Goal: Information Seeking & Learning: Find specific fact

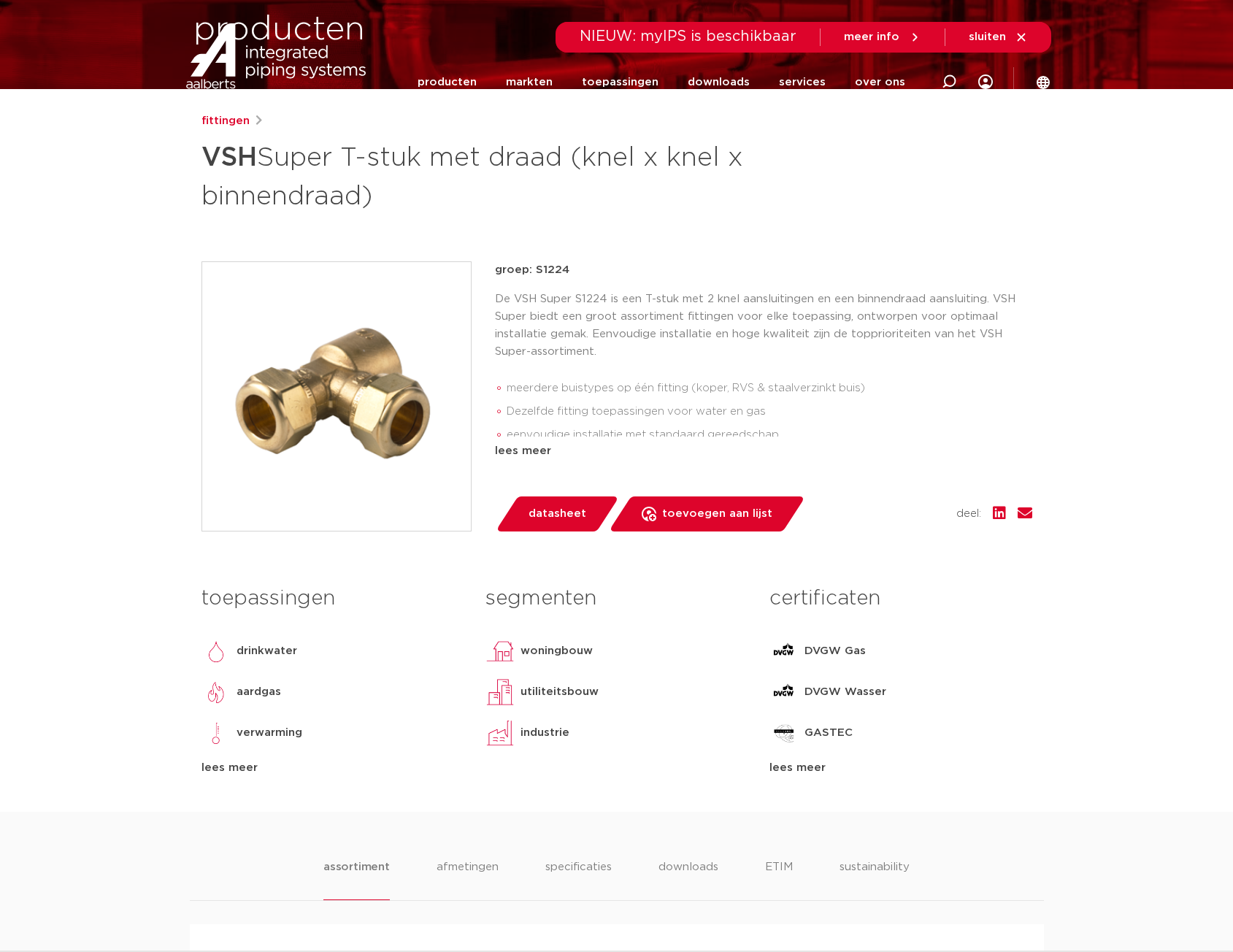
click at [946, 79] on icon at bounding box center [949, 82] width 15 height 15
paste input "8711985267235"
type input "8711985267235"
click button "Zoeken" at bounding box center [0, 0] width 0 height 0
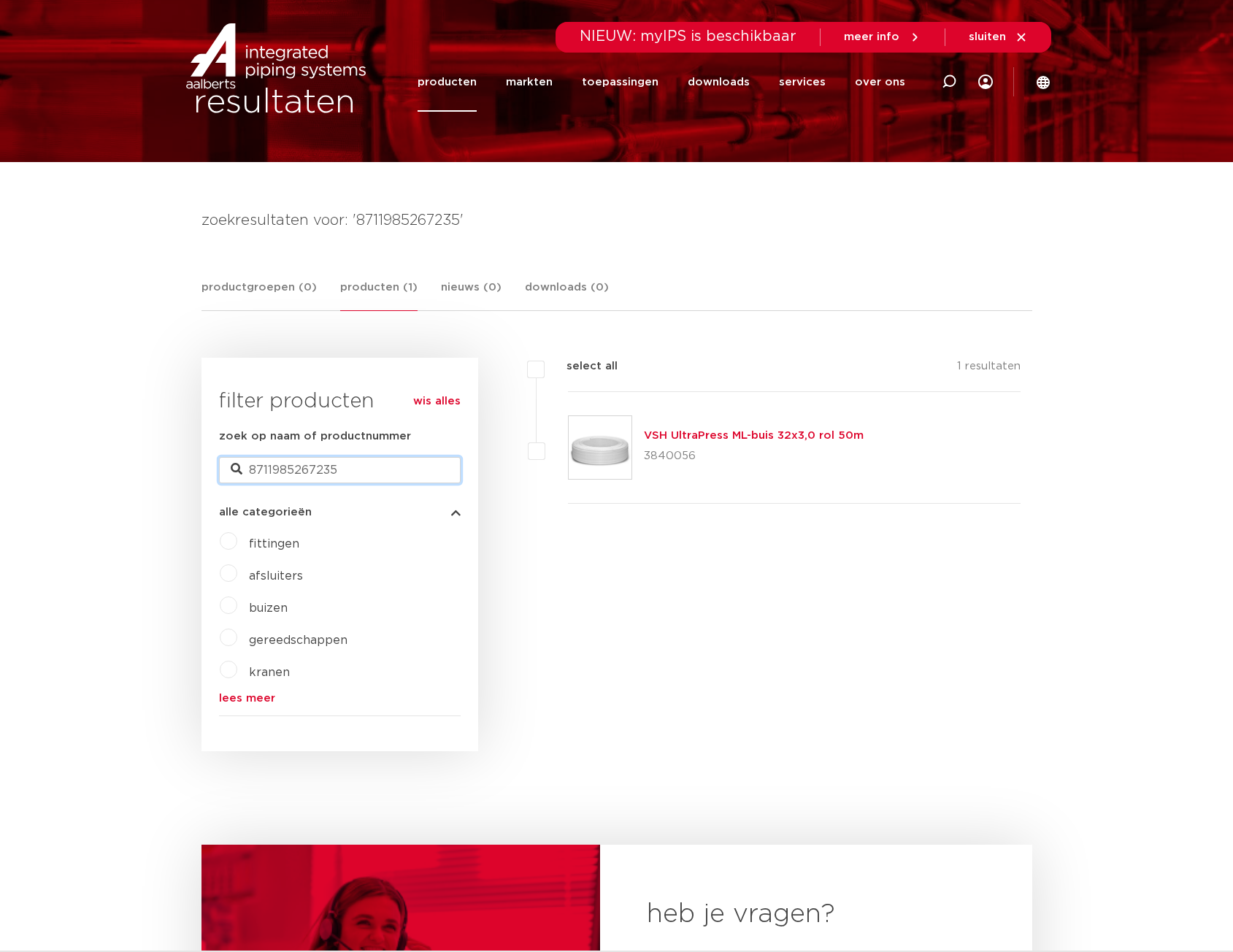
drag, startPoint x: 317, startPoint y: 471, endPoint x: 216, endPoint y: 471, distance: 101.0
click at [216, 471] on div "wis alles filter producten zoek op naam of productnummer 8711985267235 alle cat…" at bounding box center [339, 554] width 277 height 394
paste input "302637"
type input "3026375"
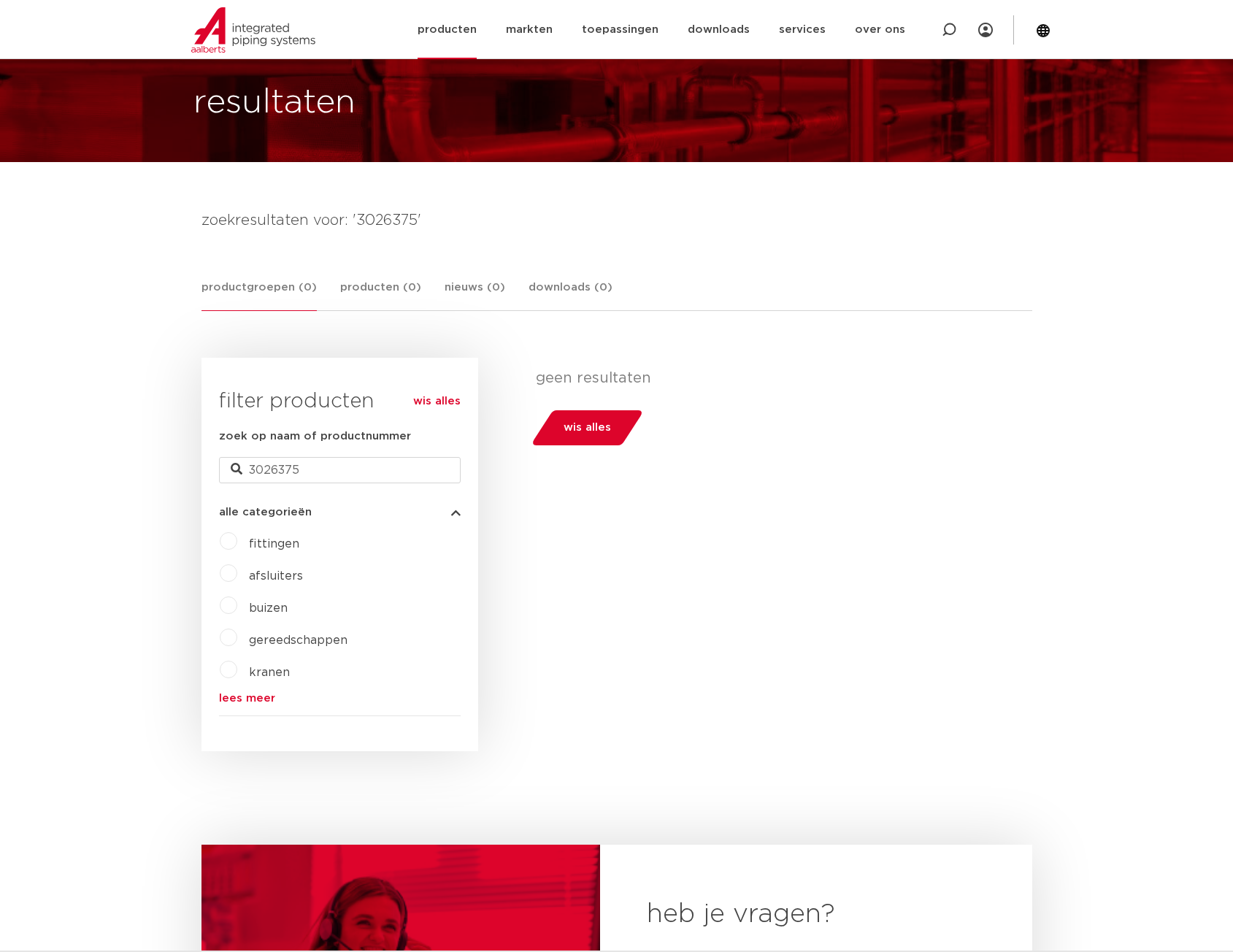
click at [457, 28] on link "producten" at bounding box center [447, 29] width 59 height 59
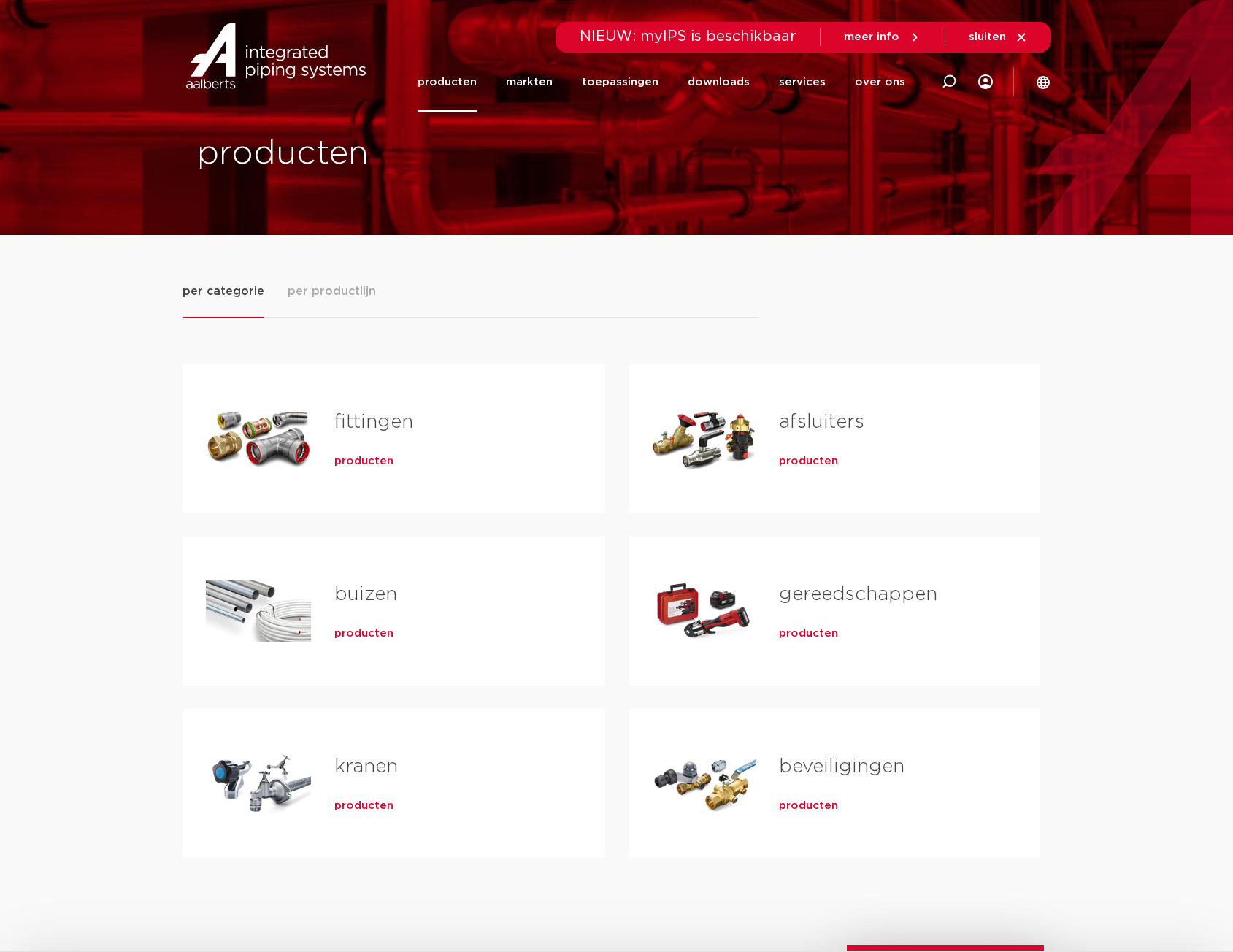
click at [354, 765] on link "kranen" at bounding box center [367, 766] width 64 height 19
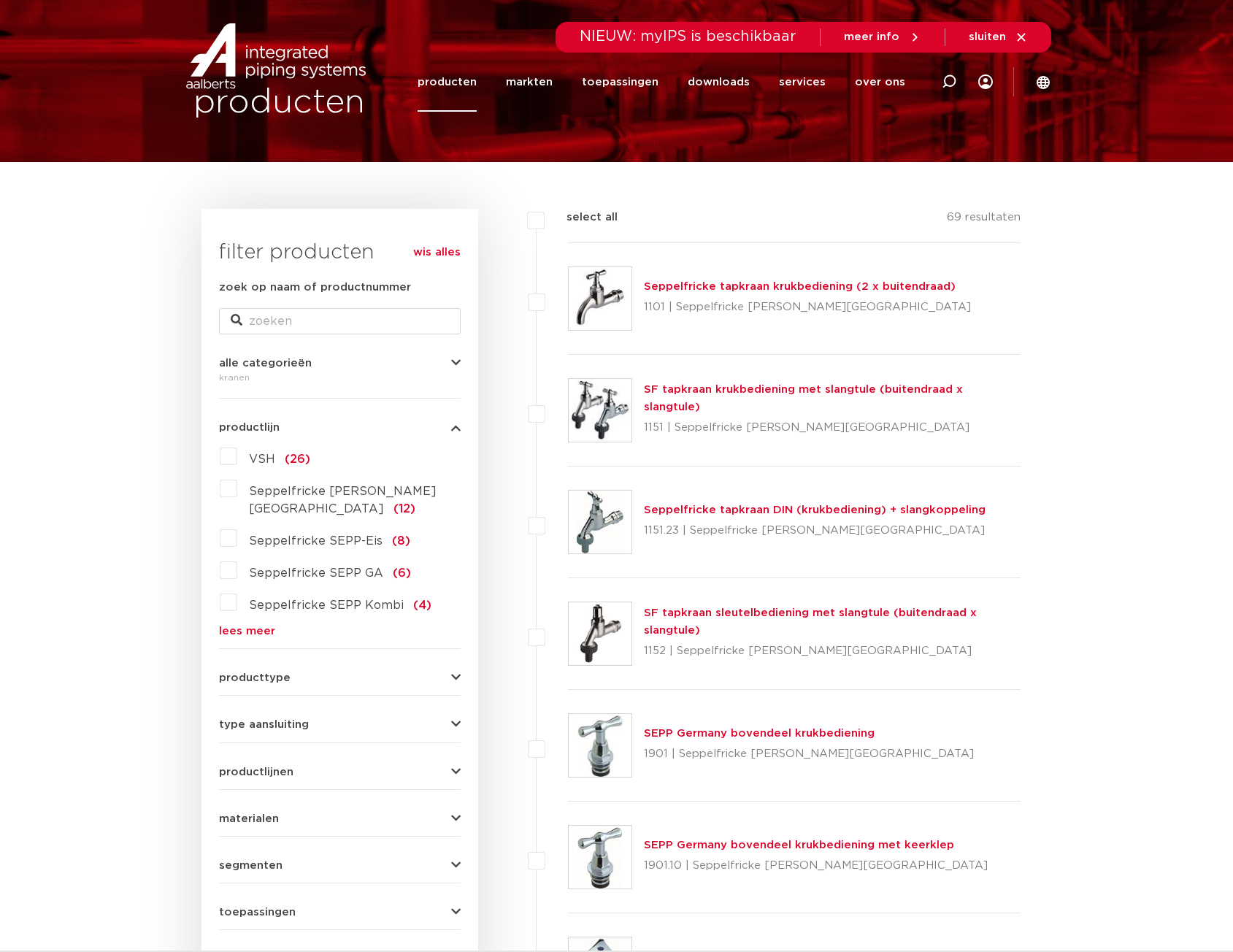
scroll to position [73, 0]
click at [238, 455] on label "VSH (26)" at bounding box center [274, 457] width 73 height 24
click at [0, 0] on input "VSH (26)" at bounding box center [0, 0] width 0 height 0
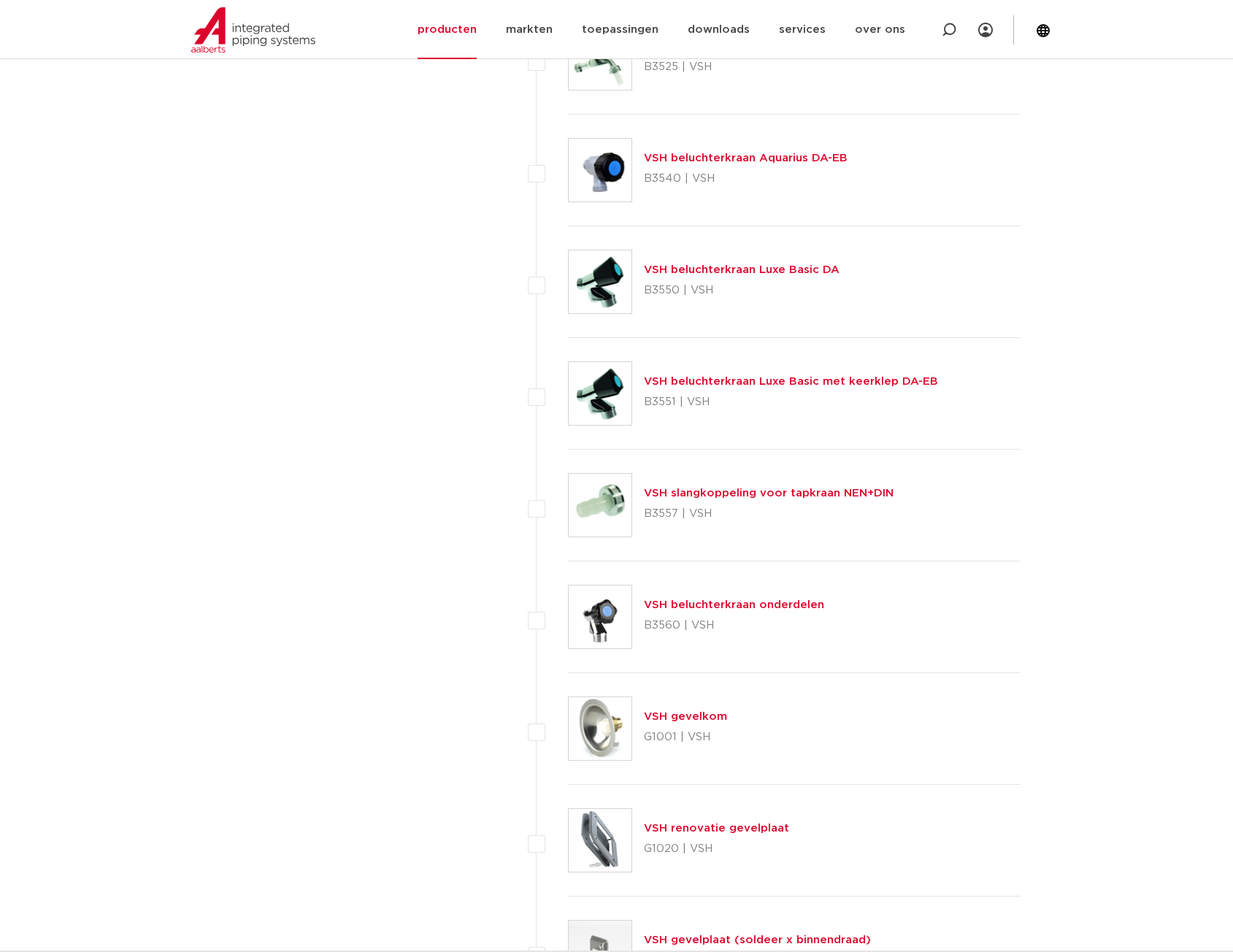
scroll to position [1169, 0]
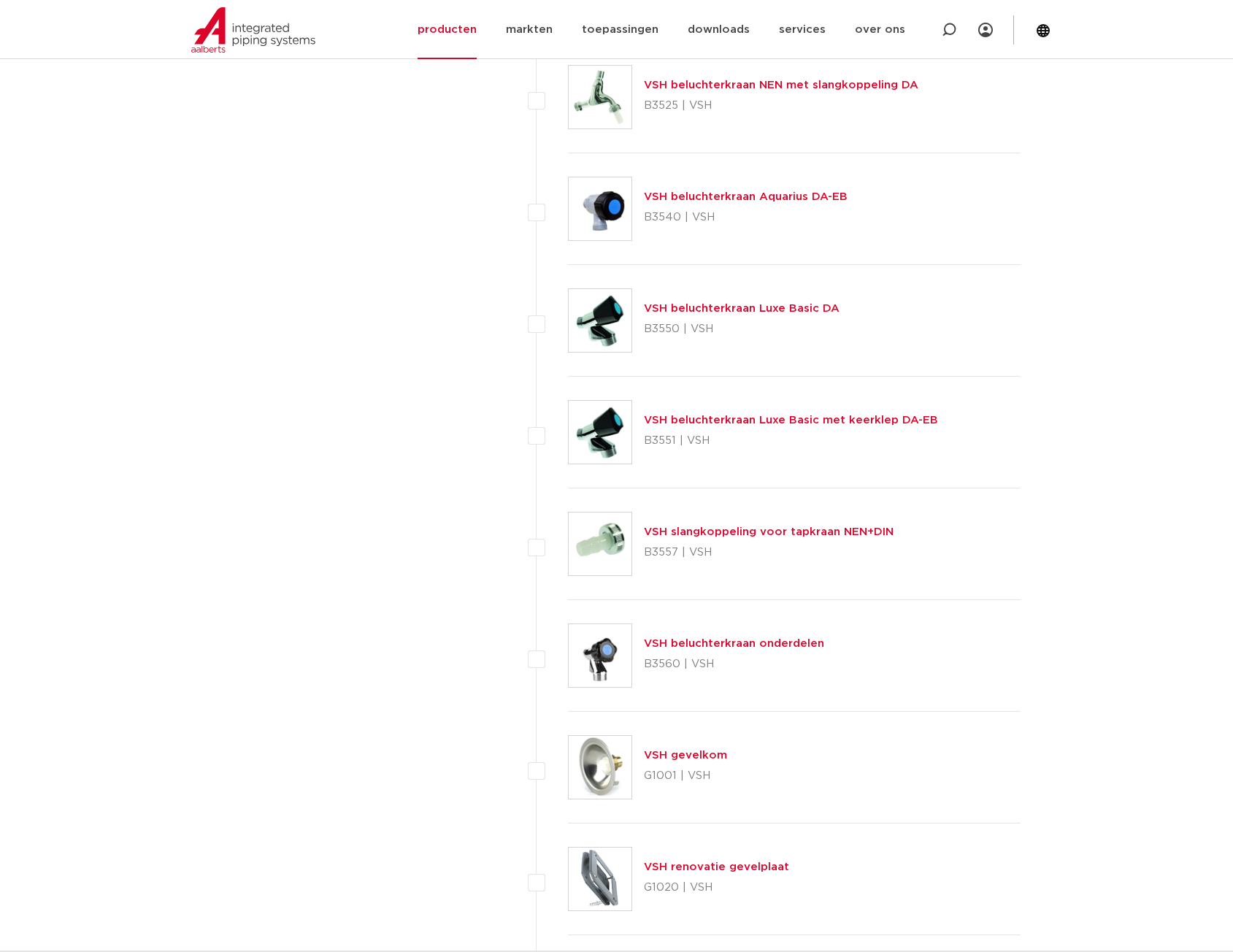
click at [690, 420] on link "VSH beluchterkraan Luxe Basic met keerklep DA-EB" at bounding box center [791, 420] width 294 height 11
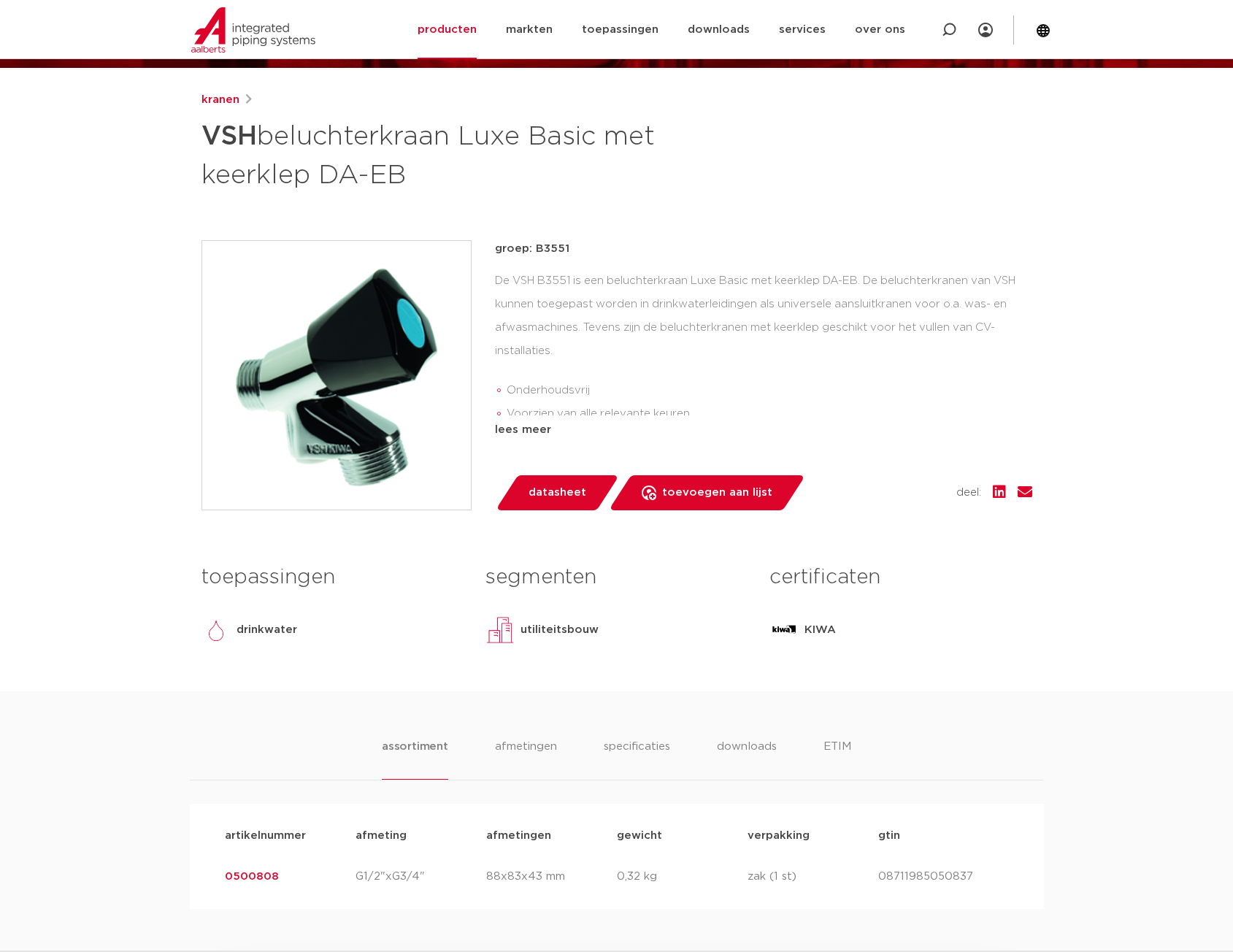
scroll to position [219, 0]
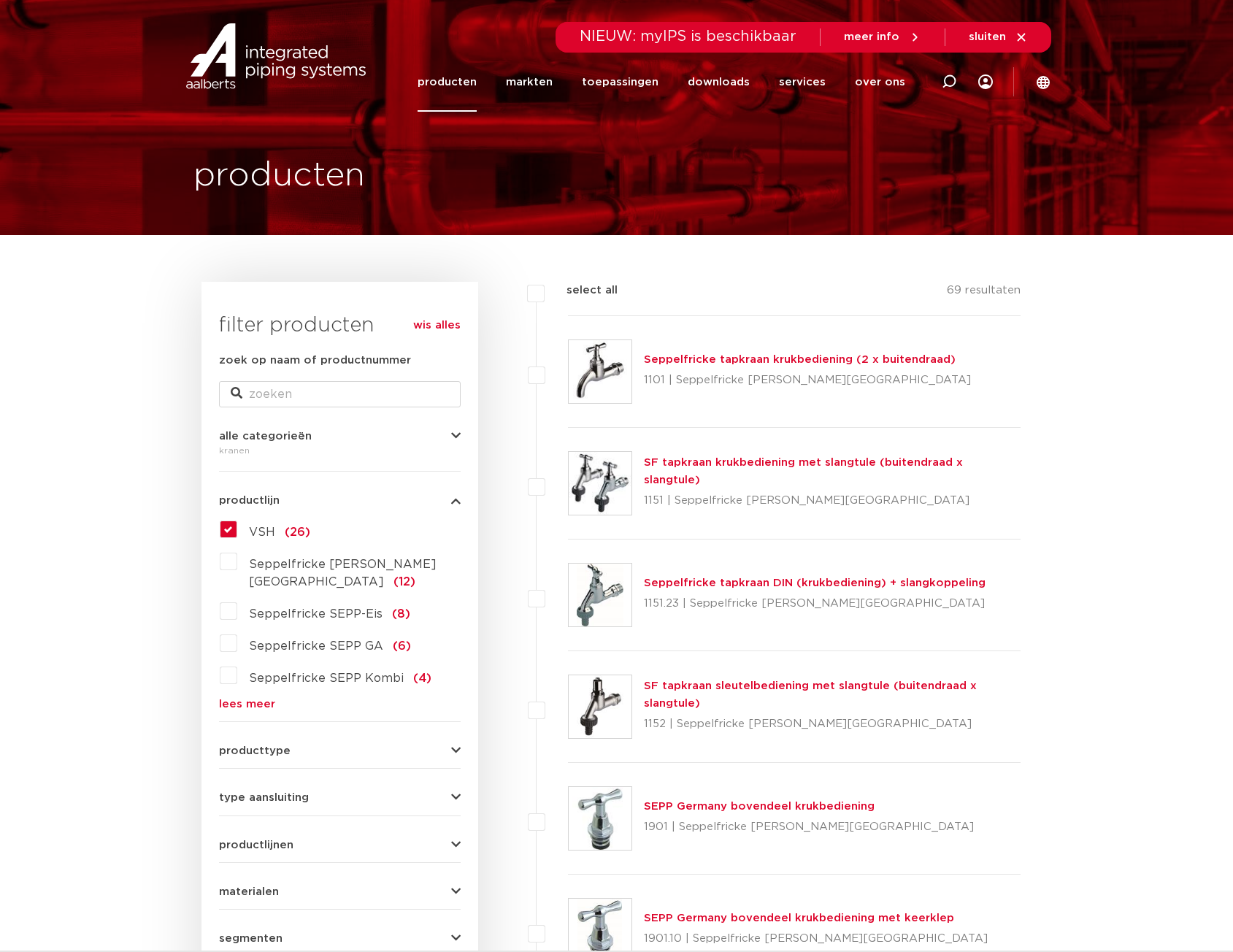
click at [264, 529] on span "VSH" at bounding box center [262, 532] width 26 height 12
click at [0, 0] on input "VSH (26)" at bounding box center [0, 0] width 0 height 0
click at [238, 533] on label "VSH (26)" at bounding box center [274, 530] width 73 height 24
click at [0, 0] on input "VSH (26)" at bounding box center [0, 0] width 0 height 0
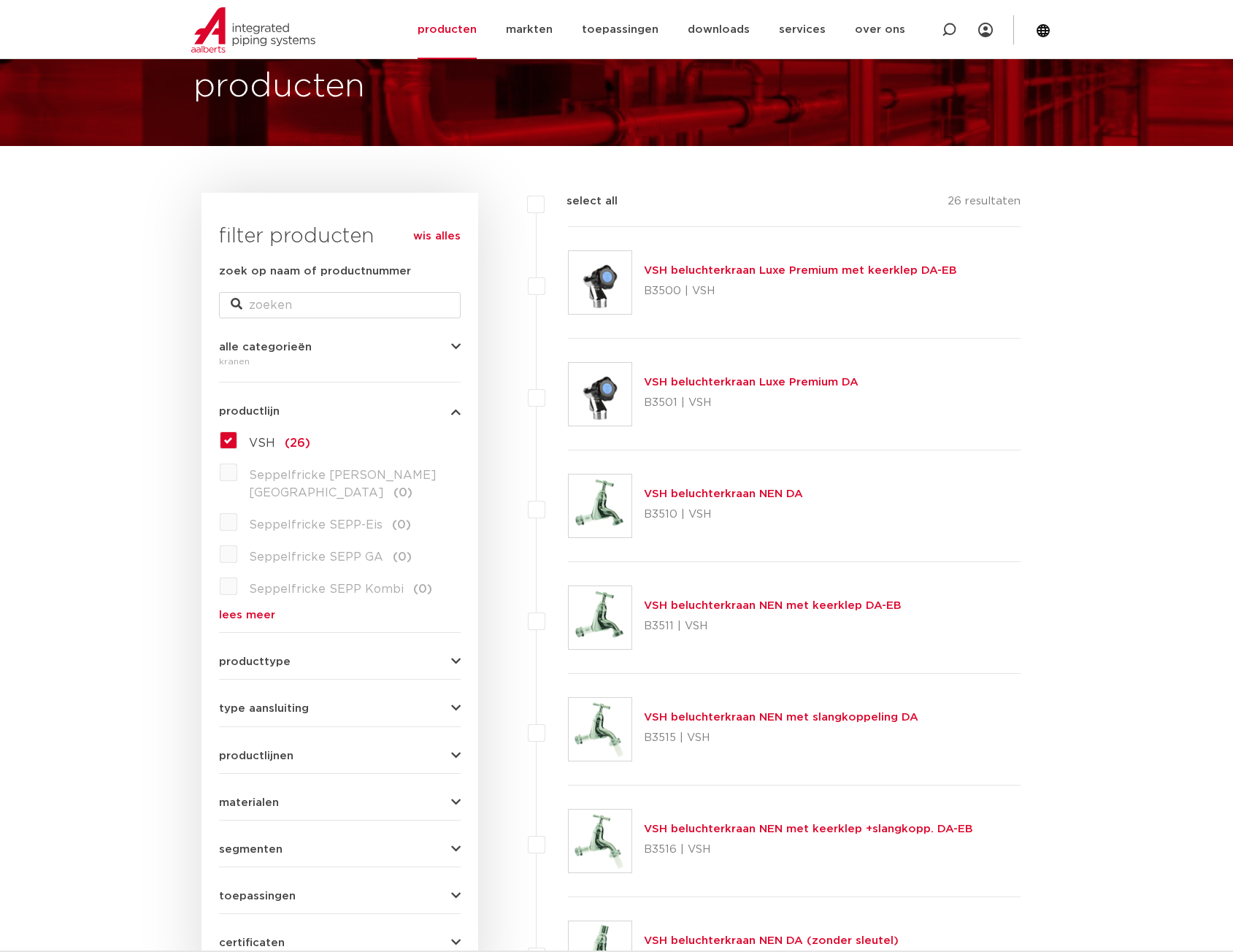
scroll to position [88, 0]
click at [767, 269] on link "VSH beluchterkraan Luxe Premium met keerklep DA-EB" at bounding box center [801, 271] width 313 height 11
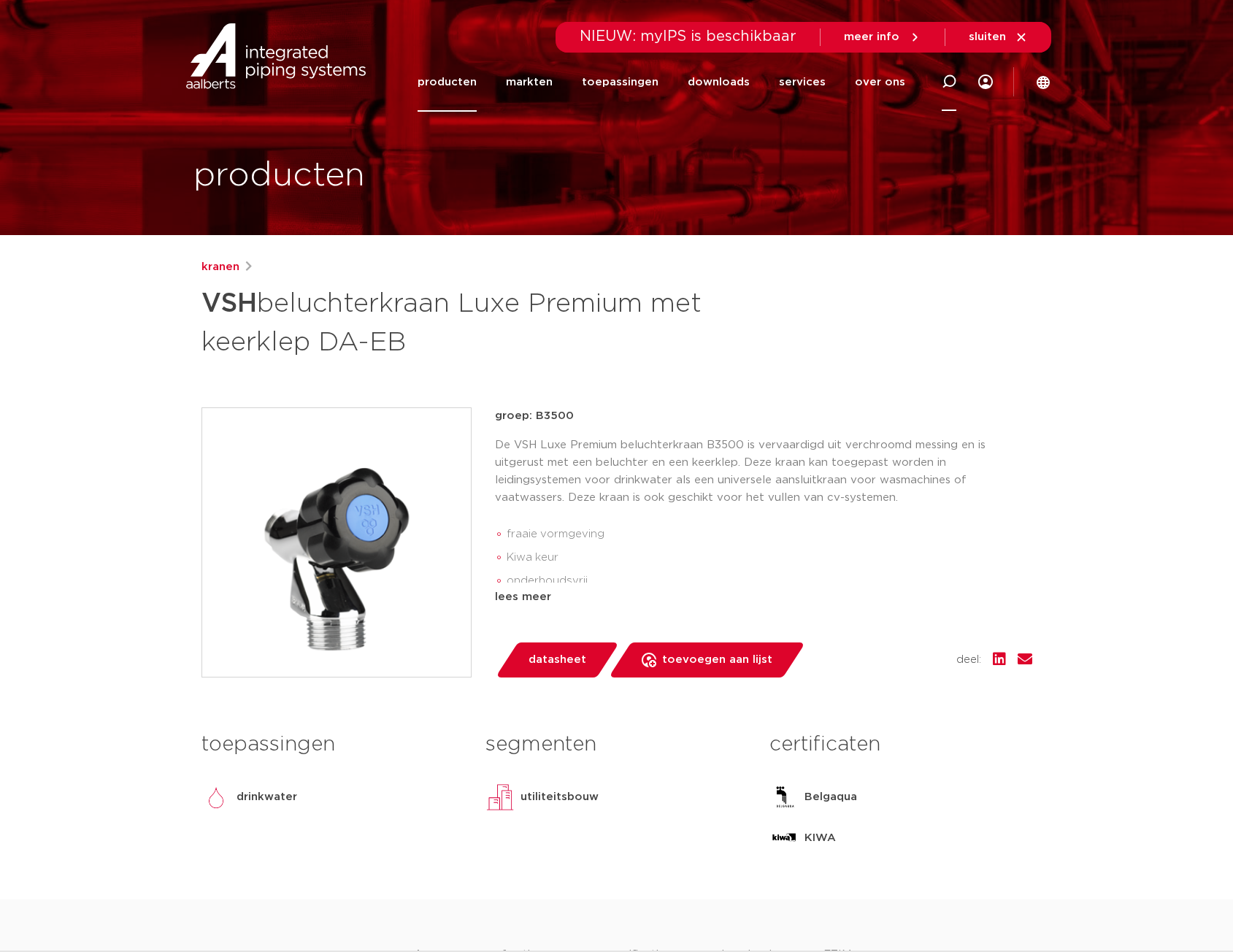
click at [943, 82] on icon at bounding box center [949, 82] width 15 height 15
paste input "8711985267235"
type input "8711985267235"
click button "Zoeken" at bounding box center [0, 0] width 0 height 0
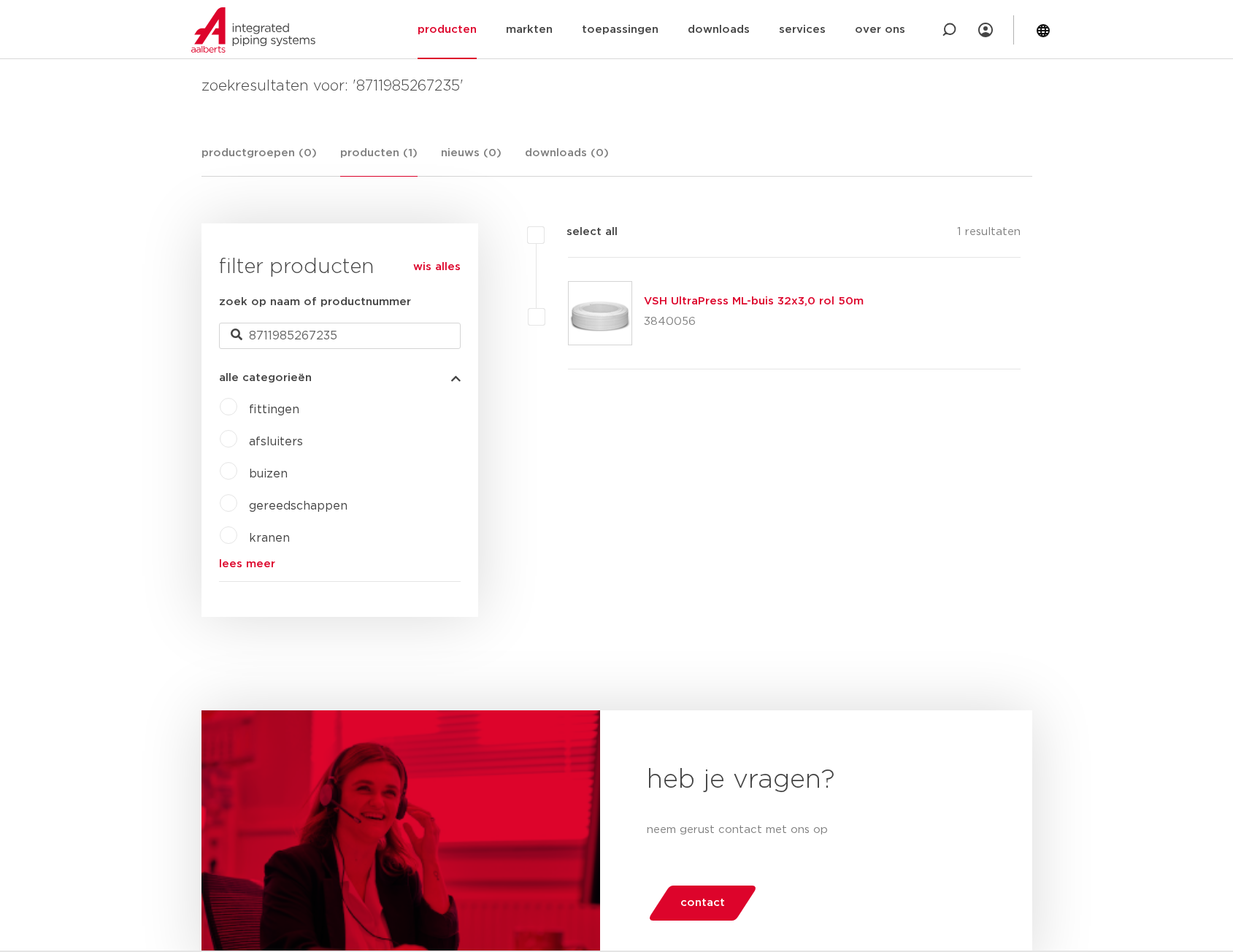
scroll to position [235, 0]
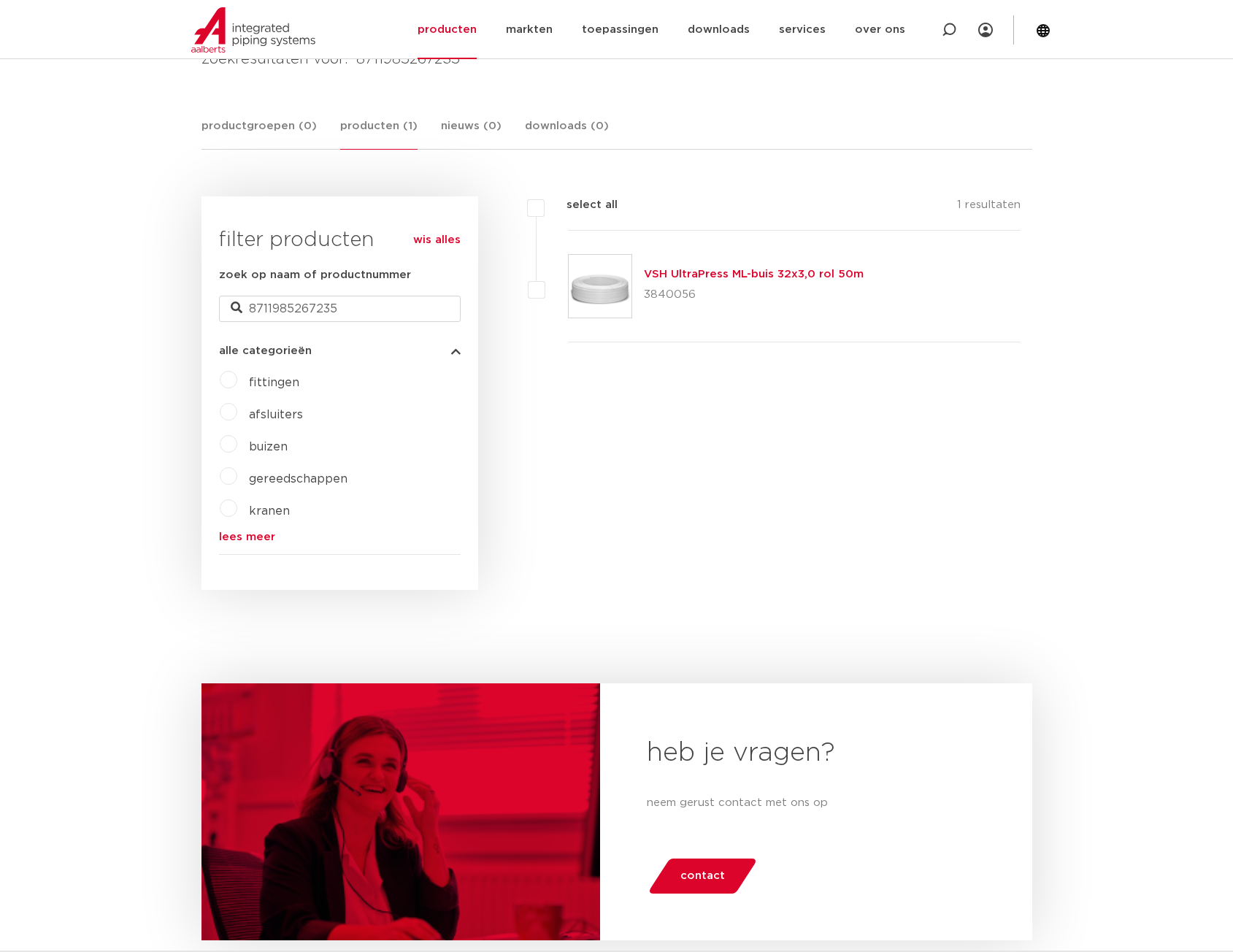
click at [238, 501] on label "kranen" at bounding box center [264, 509] width 53 height 24
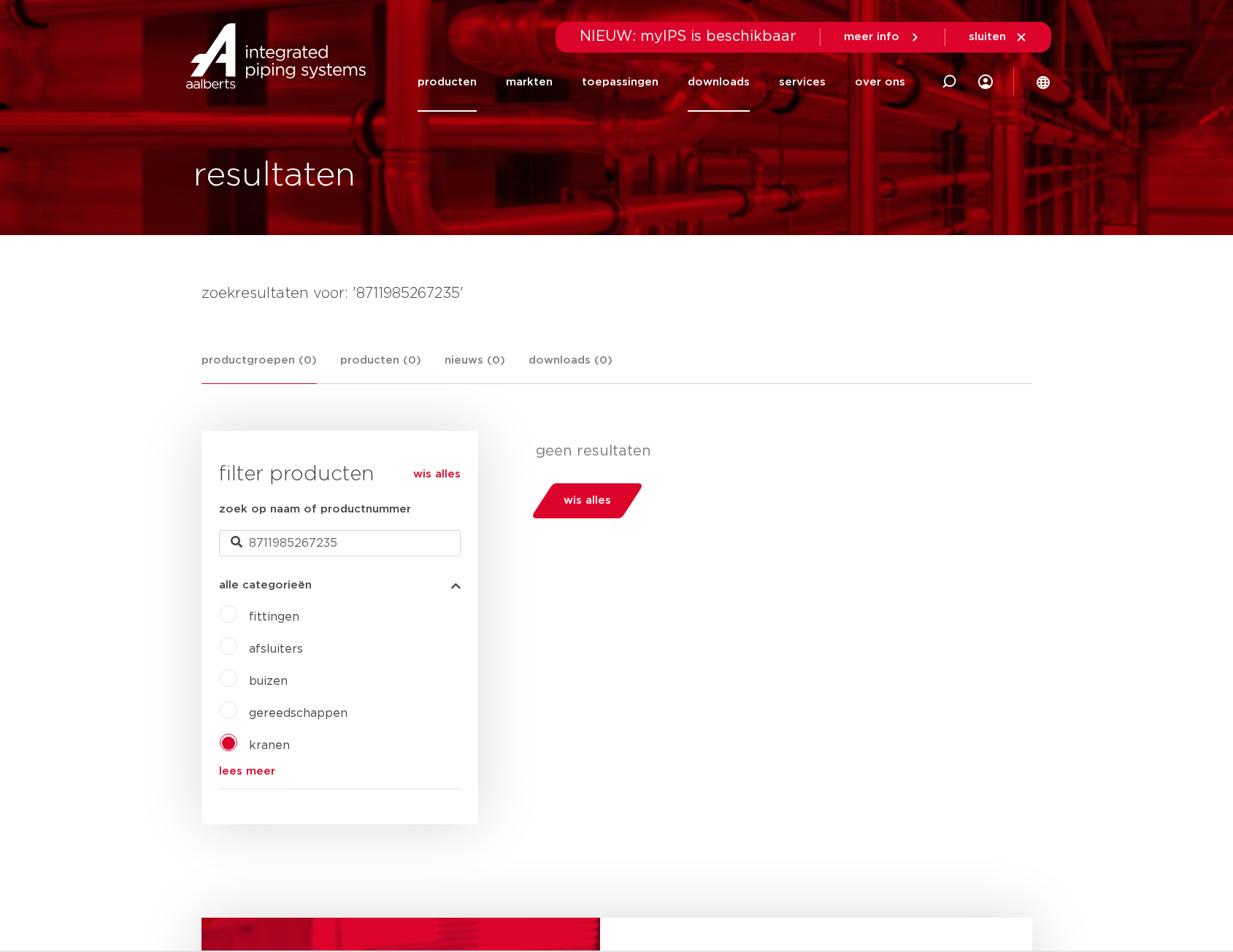
click at [709, 86] on link "downloads" at bounding box center [719, 82] width 62 height 59
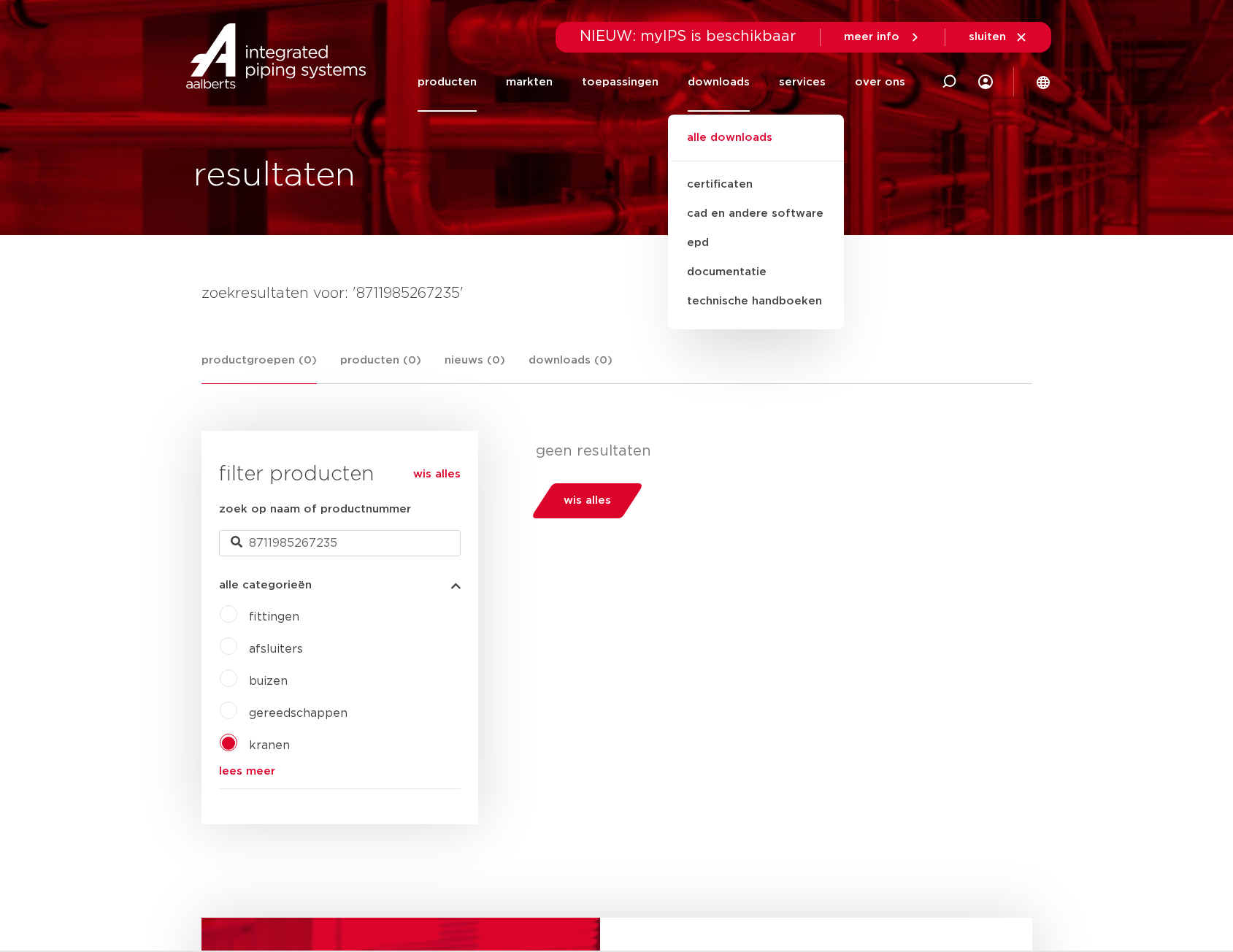
click at [733, 136] on link "alle downloads" at bounding box center [755, 145] width 176 height 32
